Goal: Book appointment/travel/reservation

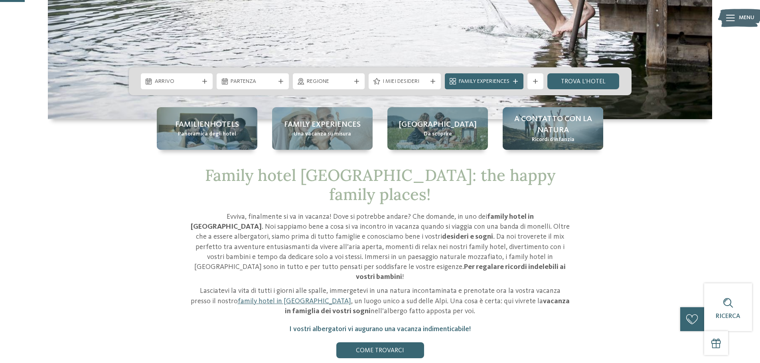
scroll to position [120, 0]
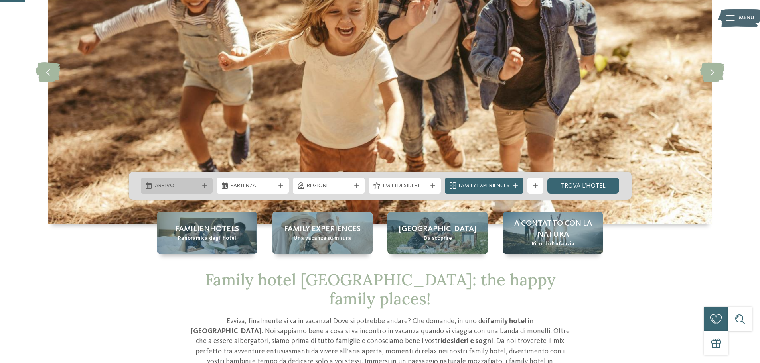
click at [172, 185] on span "Arrivo" at bounding box center [177, 186] width 44 height 8
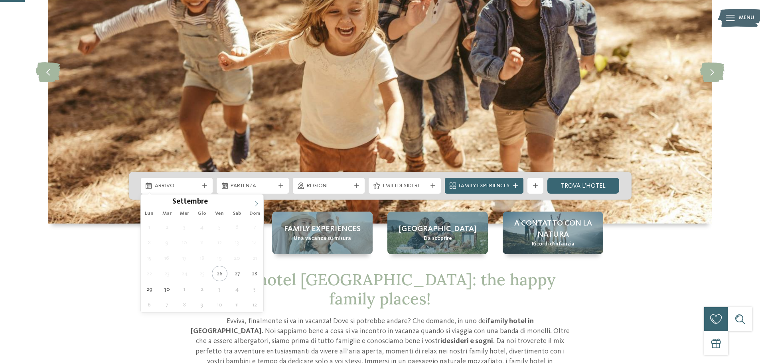
click at [256, 202] on icon at bounding box center [257, 204] width 6 height 6
type div "[DATE]"
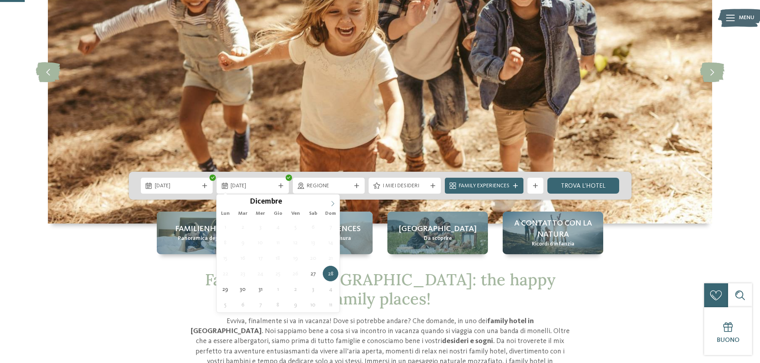
type input "****"
click at [334, 203] on icon at bounding box center [333, 204] width 6 height 6
type div "[DATE]"
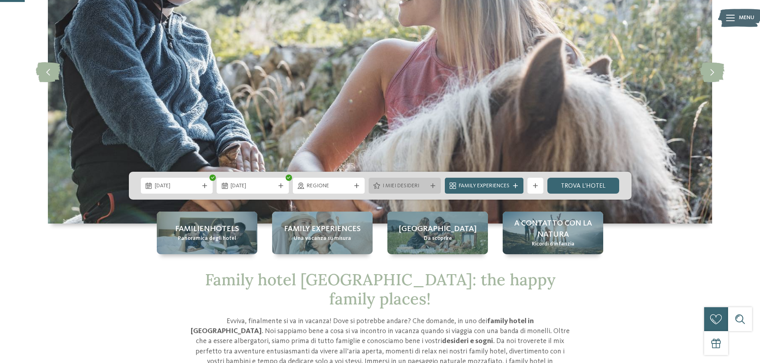
click at [431, 187] on icon at bounding box center [433, 186] width 5 height 5
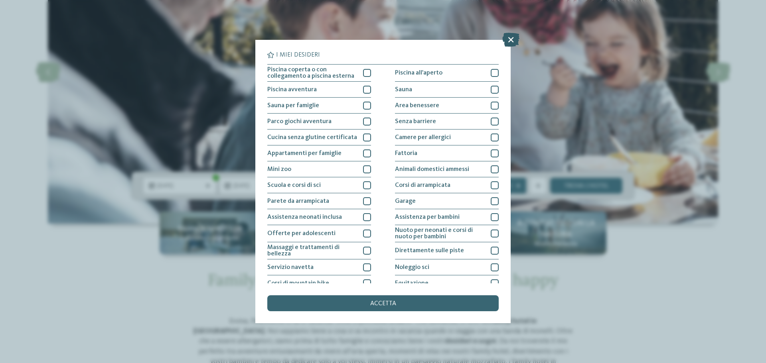
click at [510, 38] on icon at bounding box center [510, 40] width 17 height 14
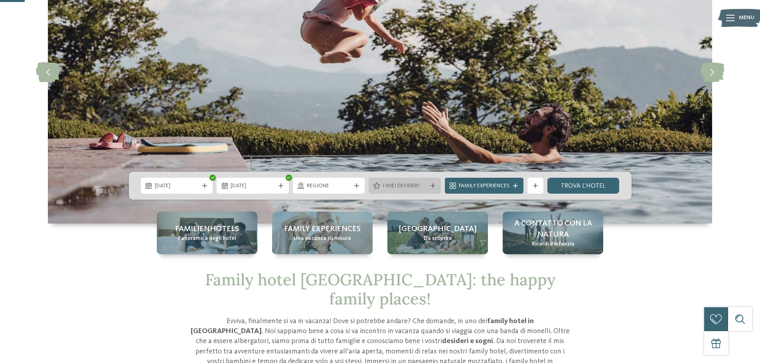
click at [431, 187] on icon at bounding box center [433, 186] width 5 height 5
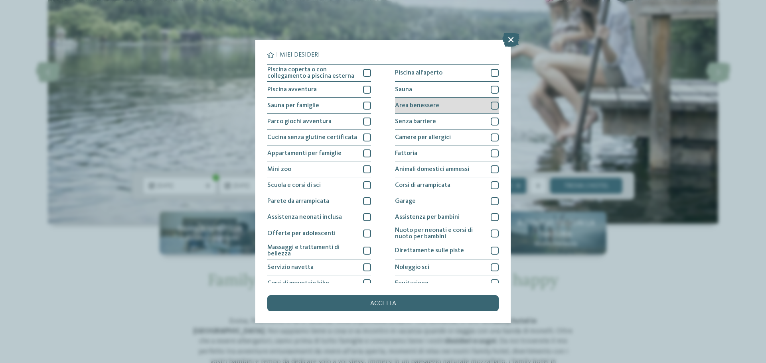
click at [491, 106] on div at bounding box center [495, 106] width 8 height 8
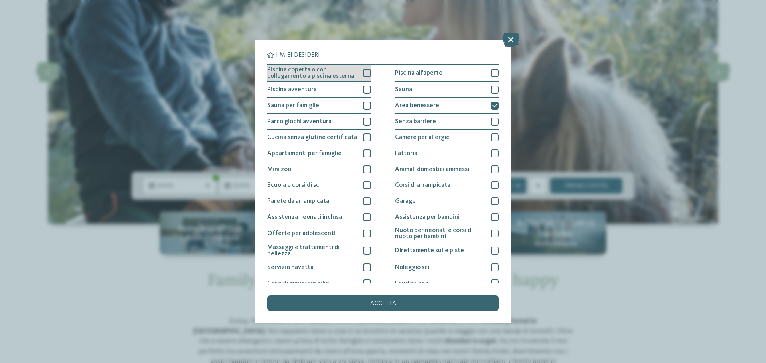
click at [364, 71] on div at bounding box center [367, 73] width 8 height 8
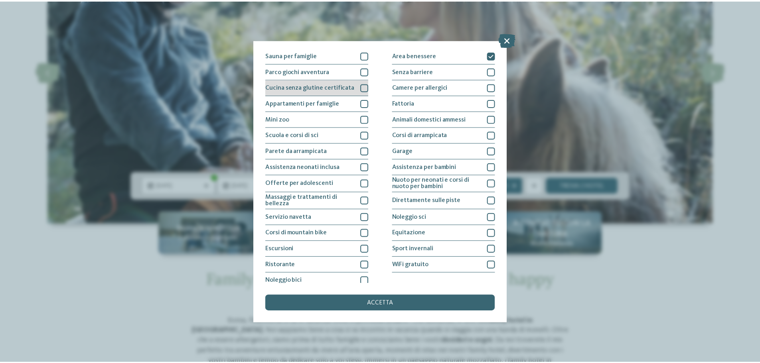
scroll to position [56, 0]
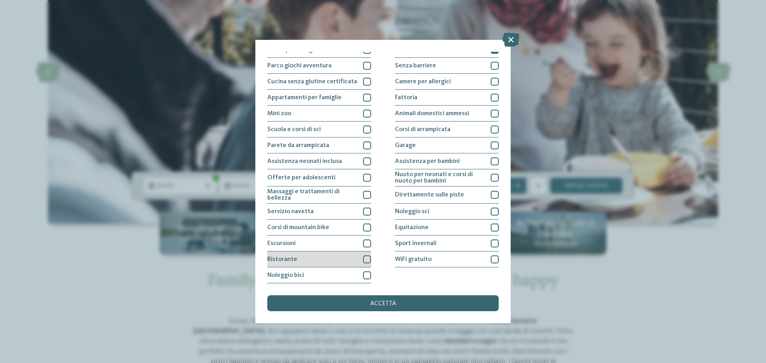
click at [364, 260] on div at bounding box center [367, 260] width 8 height 8
click at [373, 305] on span "accetta" at bounding box center [383, 304] width 26 height 6
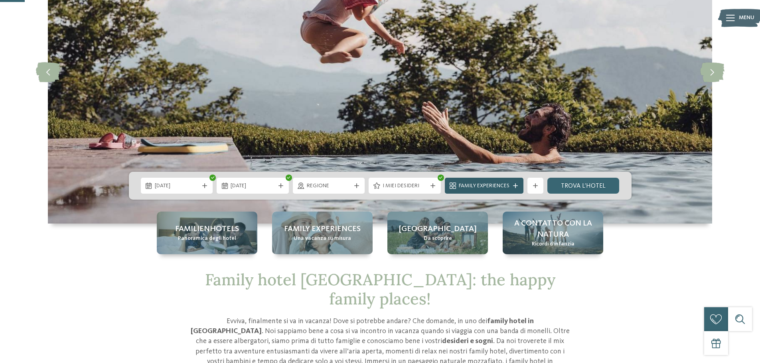
click at [515, 183] on div "Family Experiences" at bounding box center [484, 186] width 79 height 16
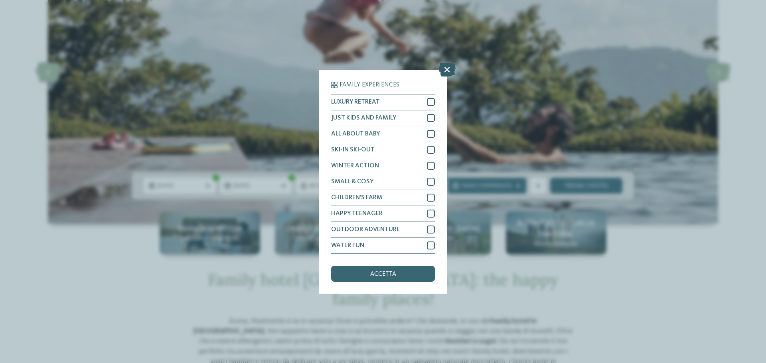
click at [444, 70] on icon at bounding box center [447, 69] width 17 height 14
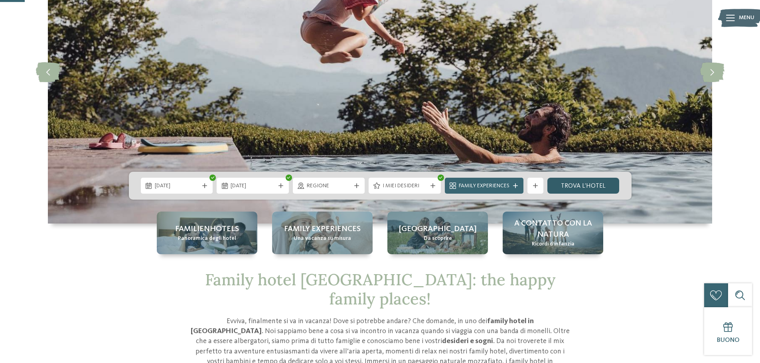
click at [587, 190] on link "trova l’hotel" at bounding box center [583, 186] width 72 height 16
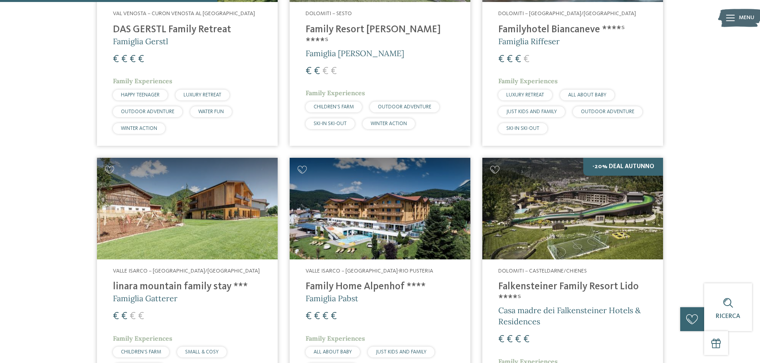
scroll to position [421, 0]
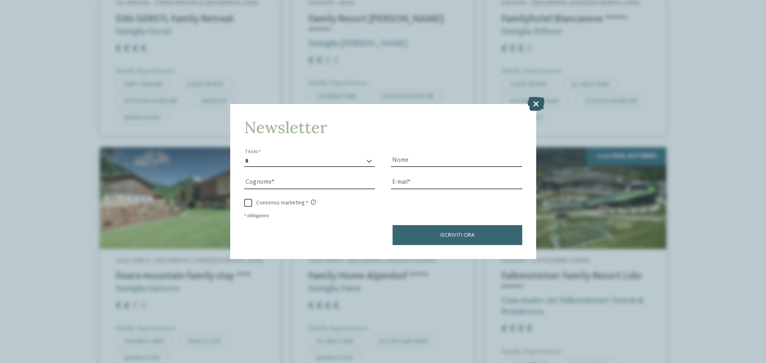
click at [535, 103] on icon at bounding box center [535, 104] width 17 height 14
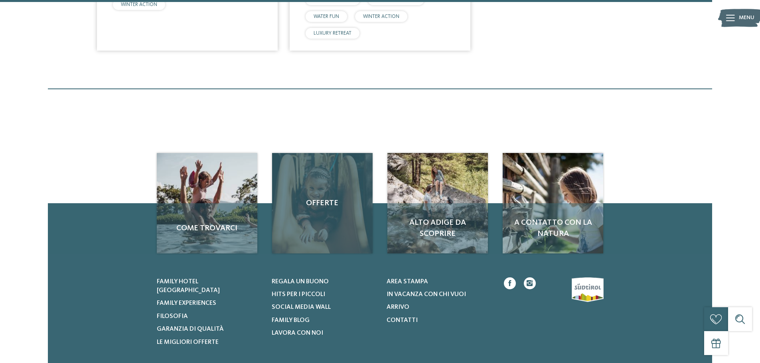
scroll to position [1379, 0]
